Goal: Task Accomplishment & Management: Use online tool/utility

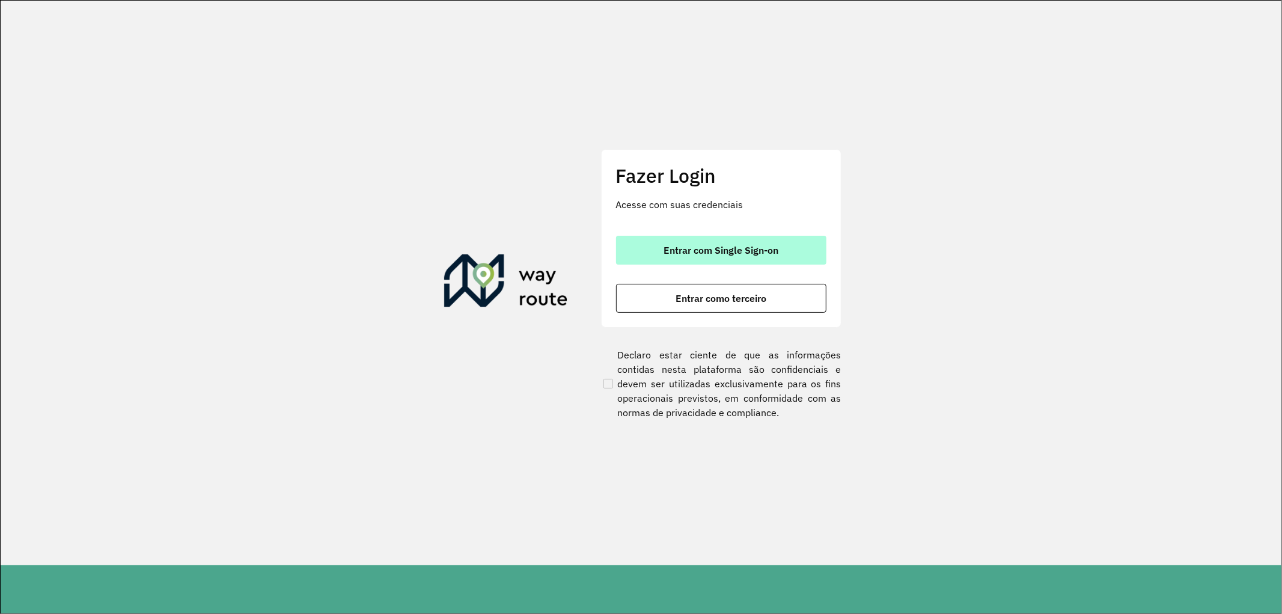
click at [749, 249] on span "Entrar com Single Sign-on" at bounding box center [720, 250] width 115 height 10
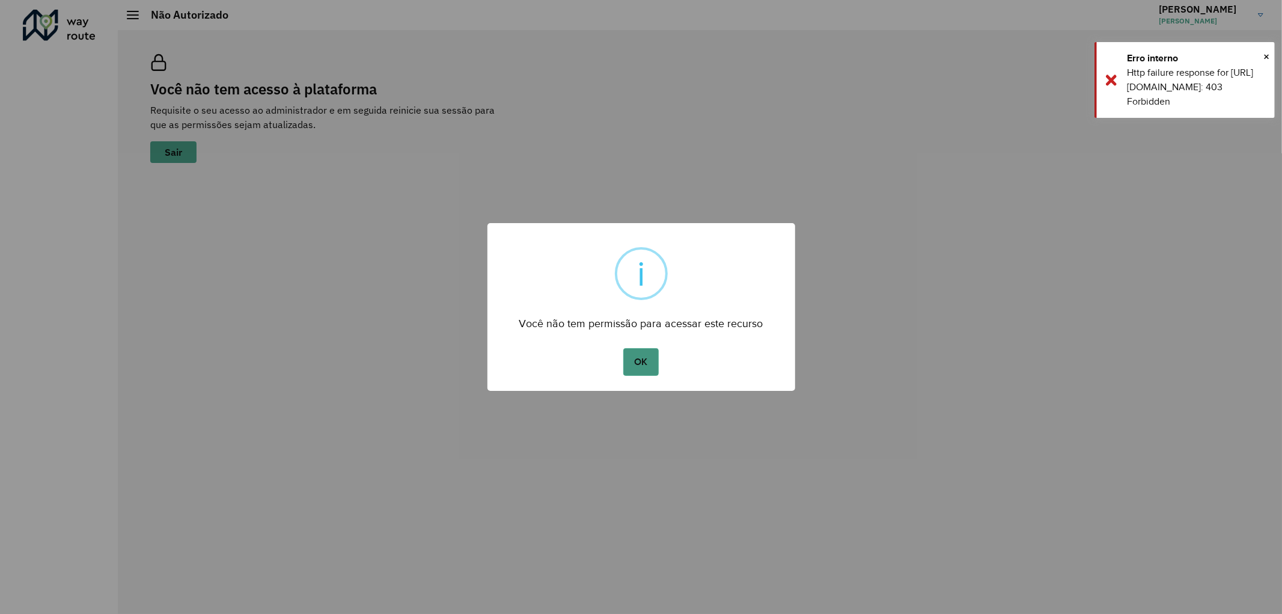
click at [650, 358] on button "OK" at bounding box center [640, 362] width 35 height 28
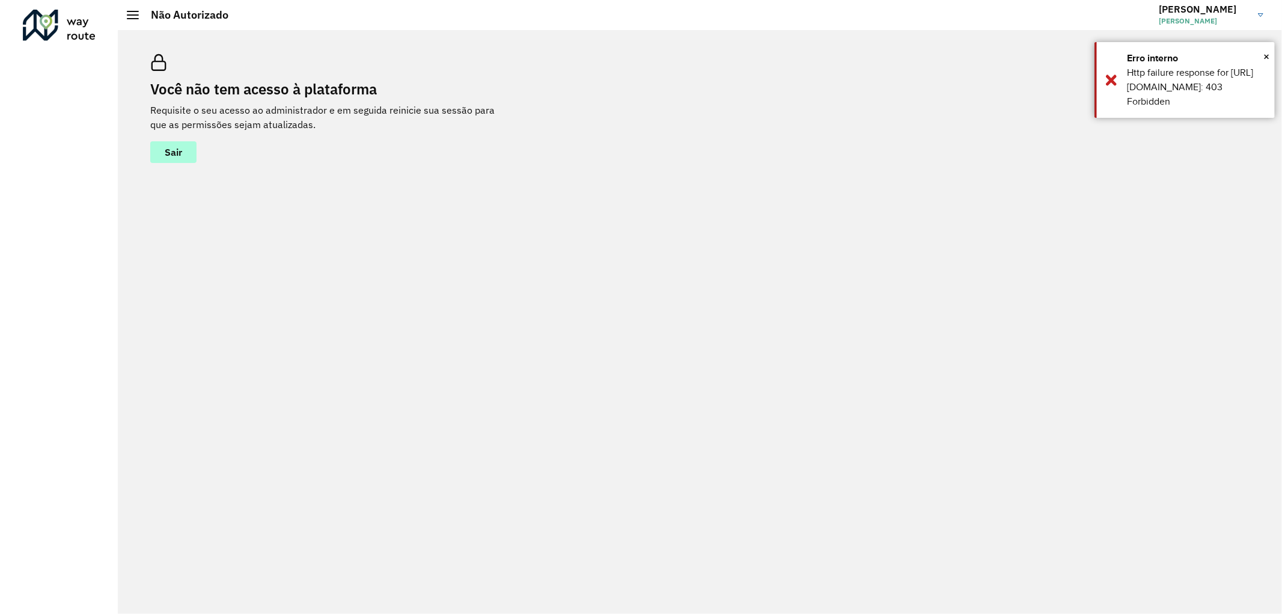
click at [175, 144] on button "Sair" at bounding box center [173, 152] width 46 height 22
